Goal: Transaction & Acquisition: Purchase product/service

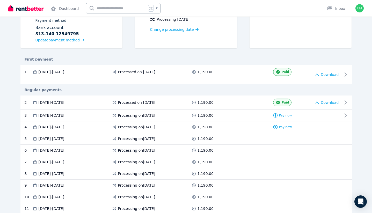
scroll to position [62, 0]
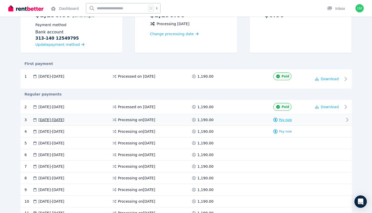
click at [282, 121] on span "Pay now" at bounding box center [285, 120] width 13 height 4
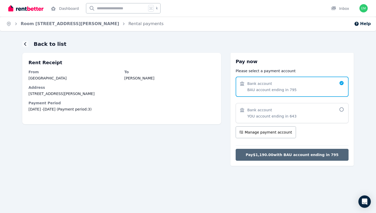
click at [297, 154] on span "Pay $1,190.00 with BAU account ending in 795" at bounding box center [292, 154] width 93 height 5
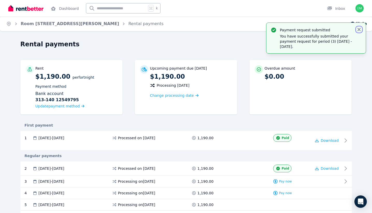
click at [359, 30] on icon "button" at bounding box center [359, 29] width 5 height 5
